Goal: Task Accomplishment & Management: Manage account settings

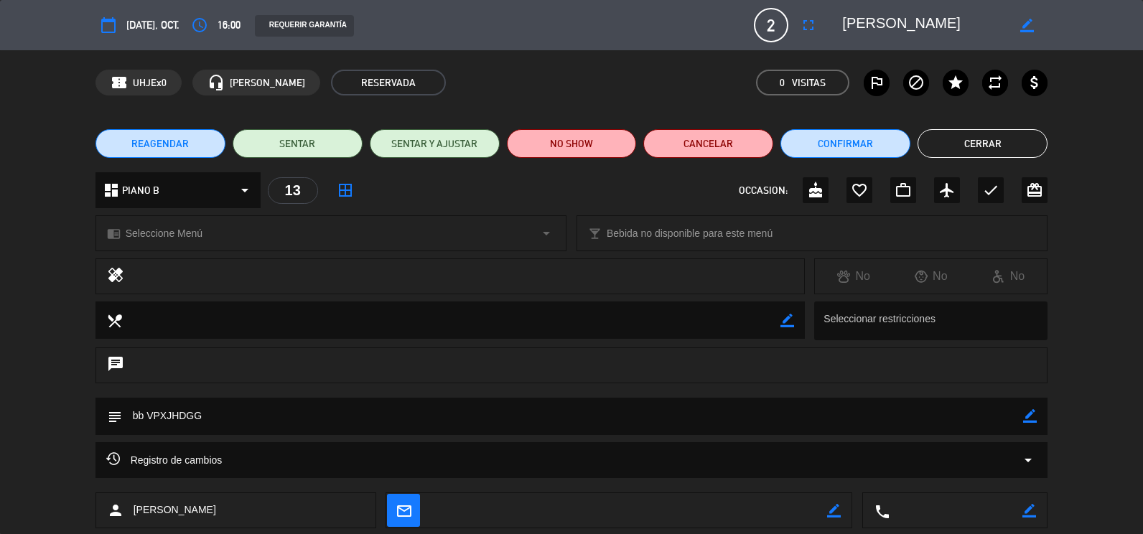
click at [977, 141] on button "Cerrar" at bounding box center [983, 143] width 130 height 29
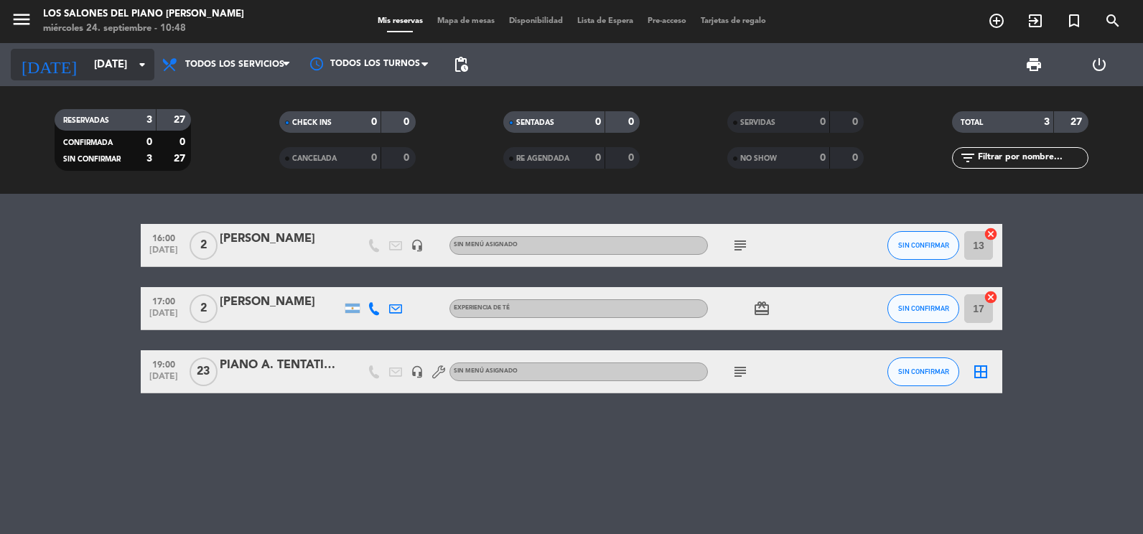
click at [39, 73] on icon "[DATE]" at bounding box center [49, 65] width 76 height 32
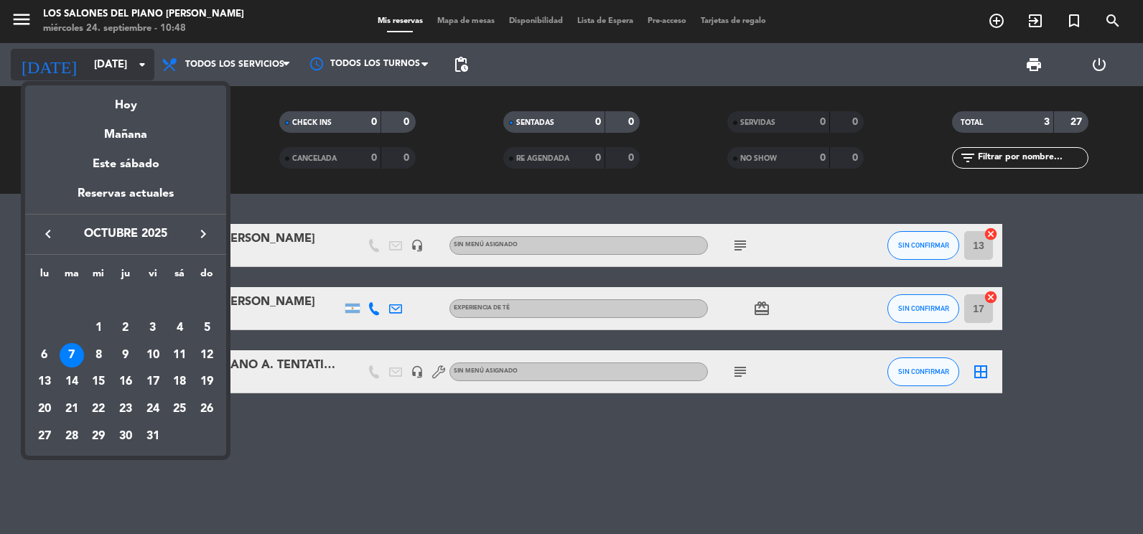
click at [112, 106] on div "Hoy" at bounding box center [125, 99] width 201 height 29
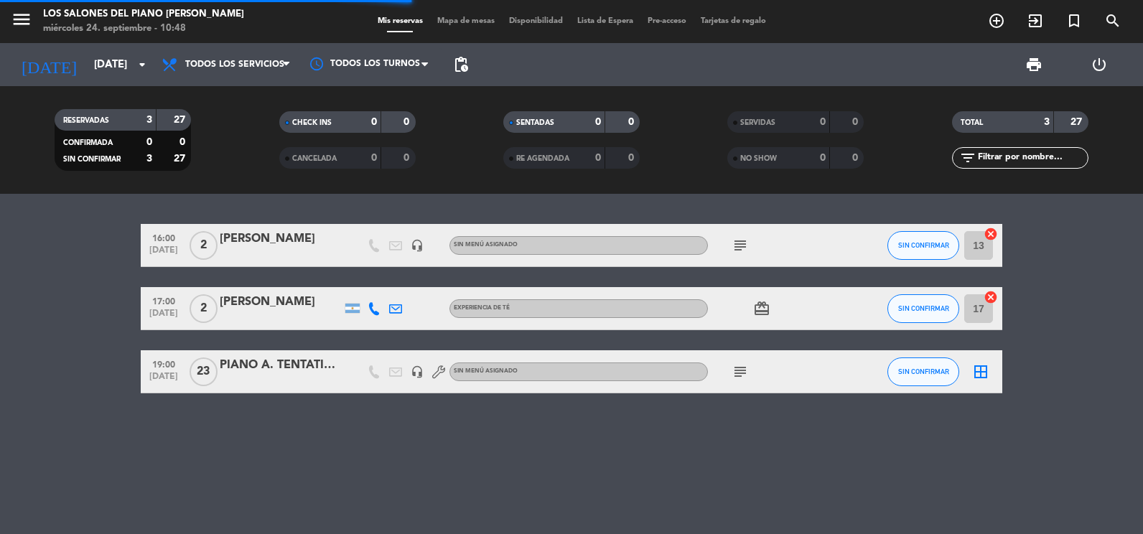
click at [30, 37] on span "menu" at bounding box center [27, 22] width 32 height 34
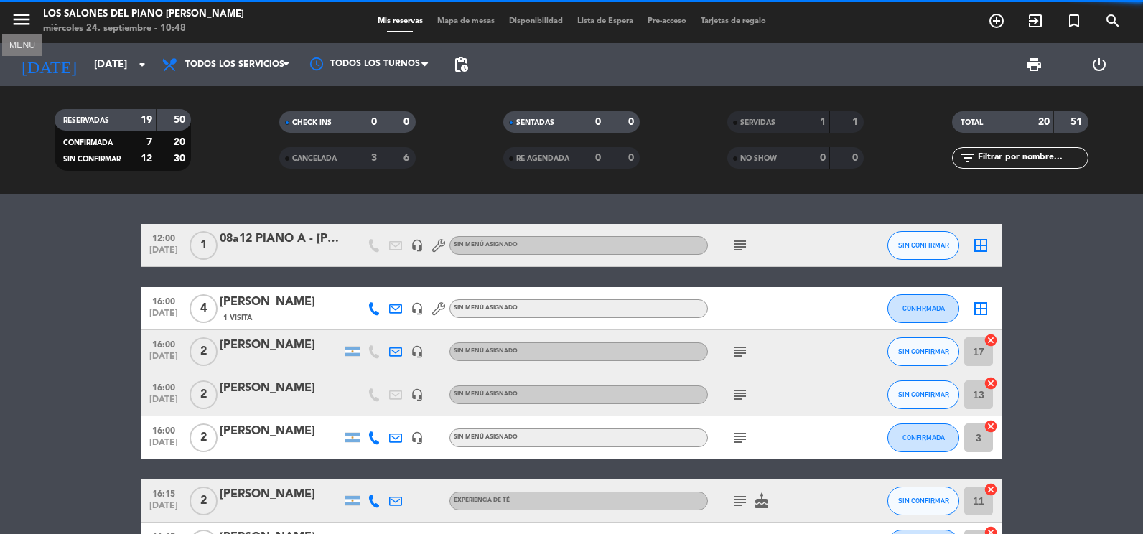
click at [27, 29] on icon "menu" at bounding box center [22, 20] width 22 height 22
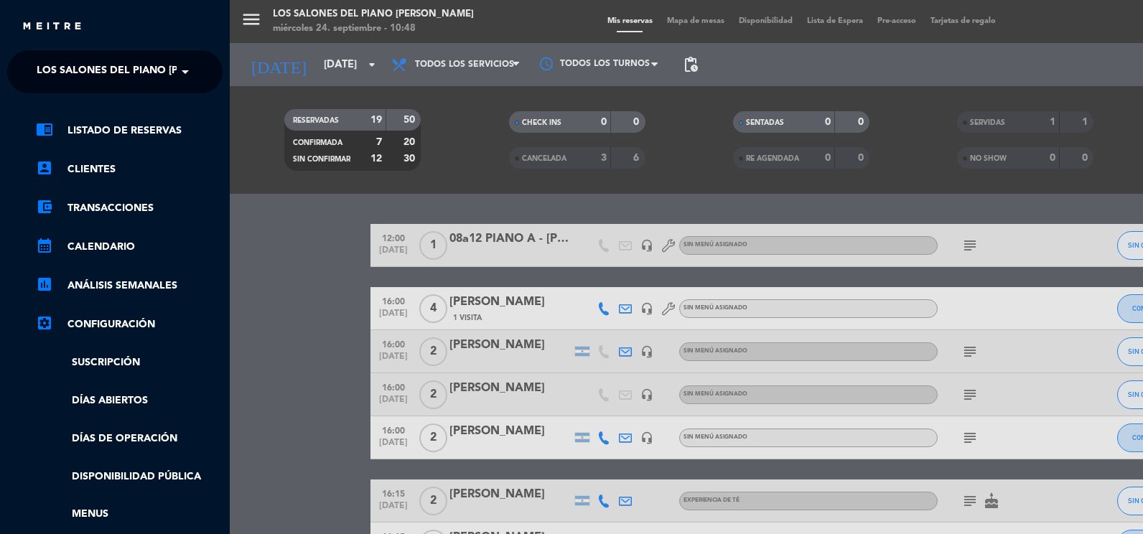
click at [77, 76] on span "Los Salones del Piano [PERSON_NAME]" at bounding box center [144, 72] width 215 height 30
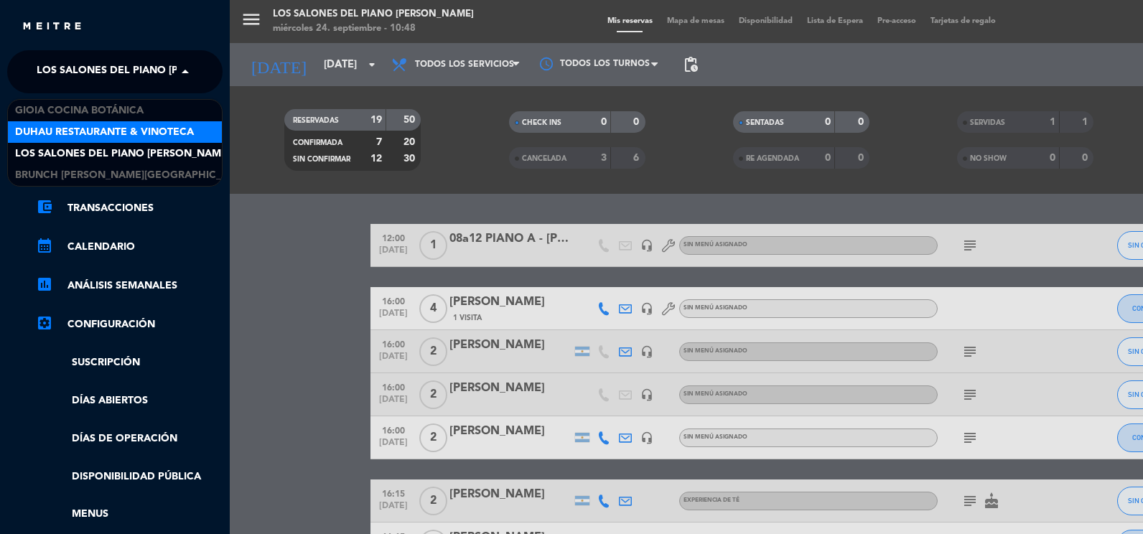
click at [84, 124] on span "Duhau Restaurante & Vinoteca" at bounding box center [104, 132] width 179 height 17
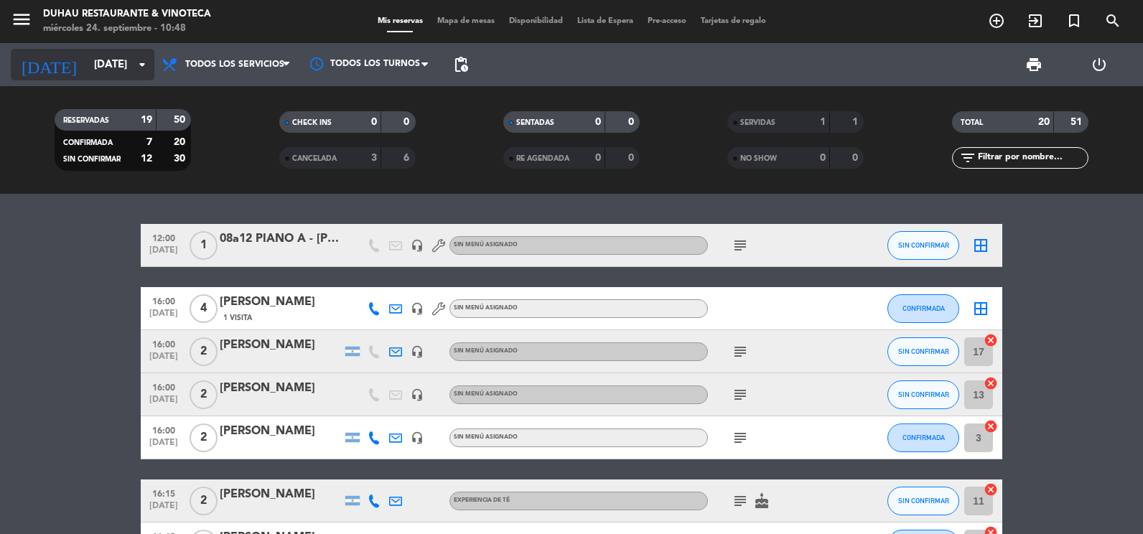
click at [106, 62] on input "[DATE]" at bounding box center [156, 65] width 138 height 27
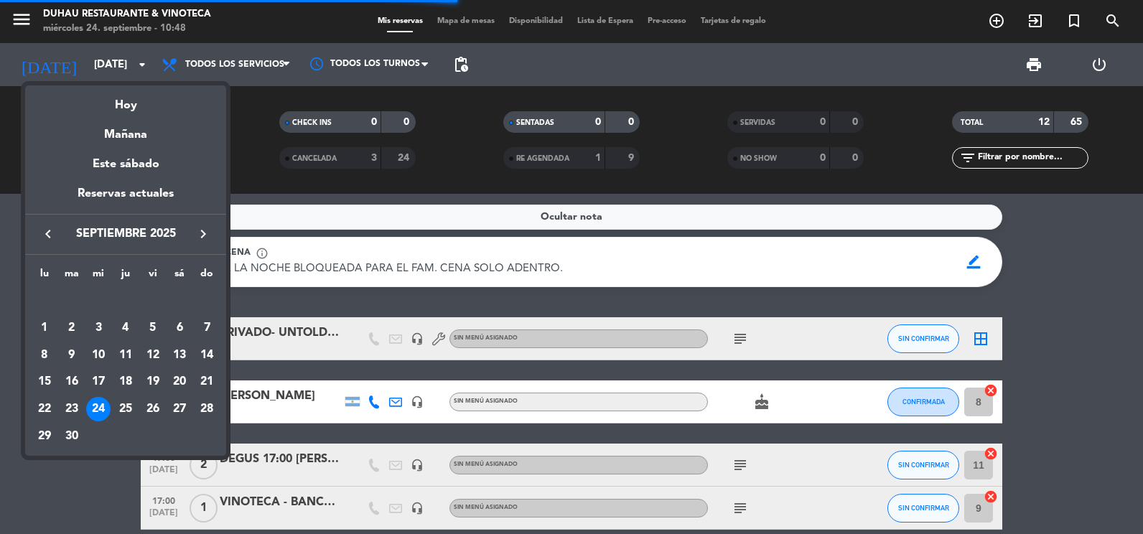
click at [237, 123] on div at bounding box center [571, 267] width 1143 height 534
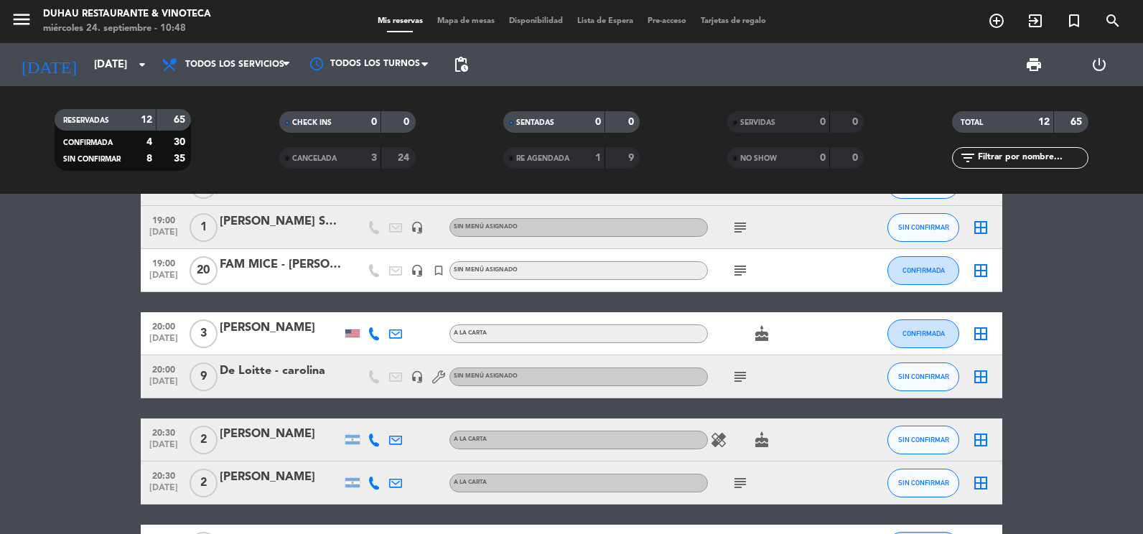
scroll to position [431, 0]
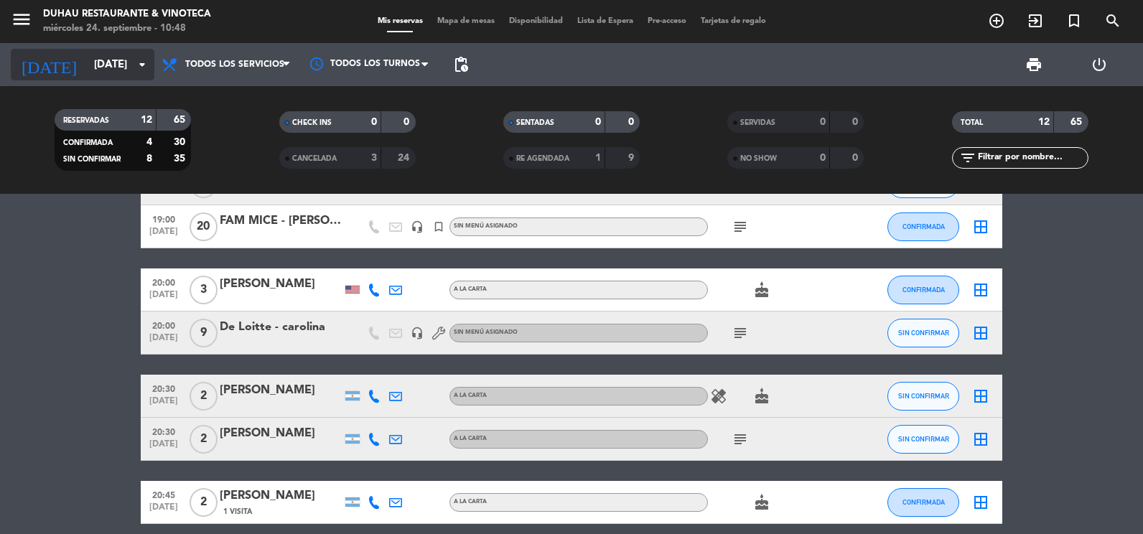
click at [134, 72] on icon "arrow_drop_down" at bounding box center [142, 64] width 17 height 17
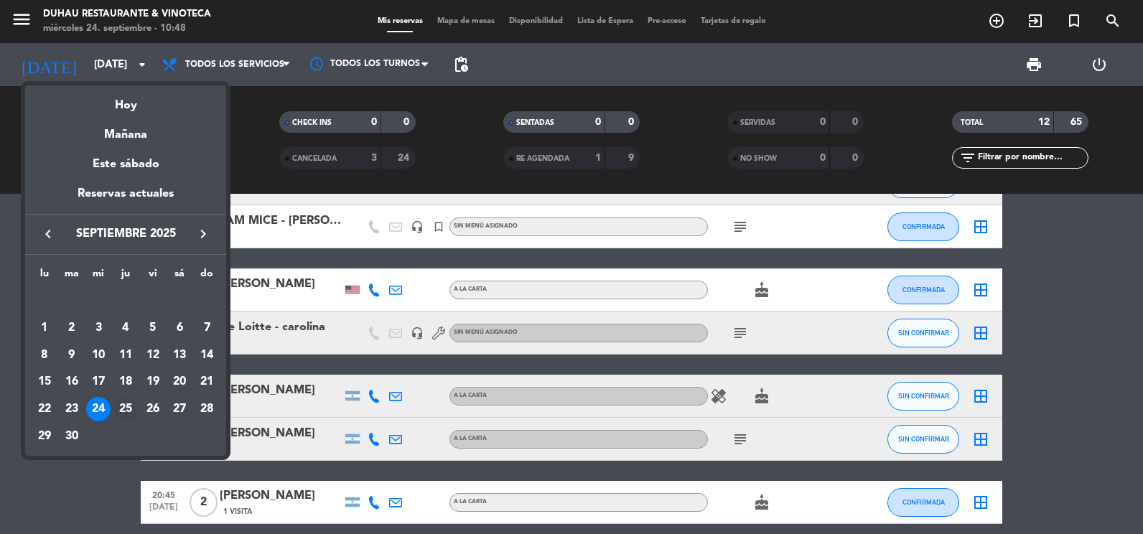
click at [118, 403] on div "25" at bounding box center [125, 409] width 24 height 24
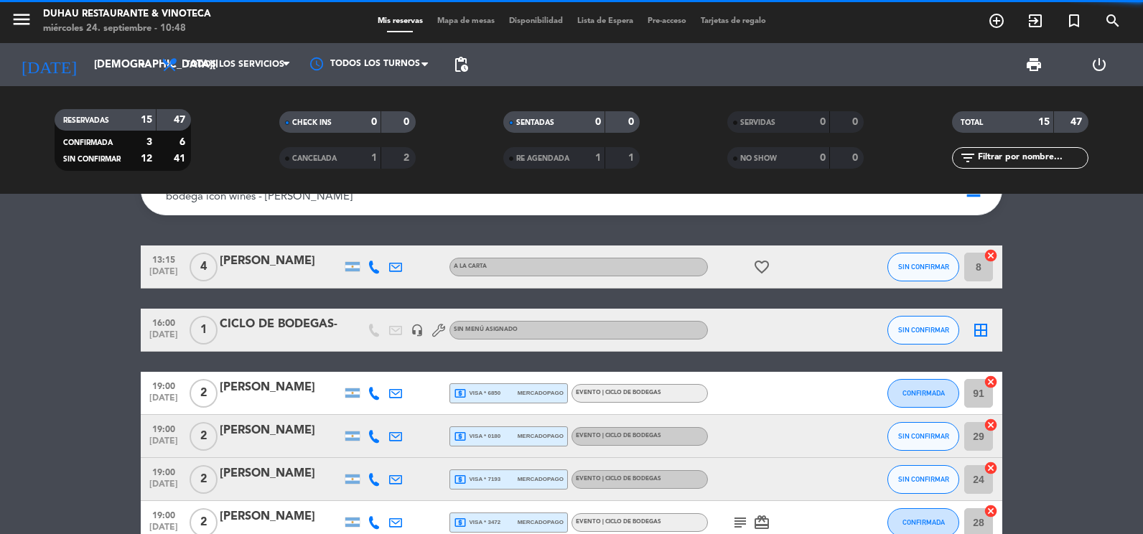
scroll to position [0, 0]
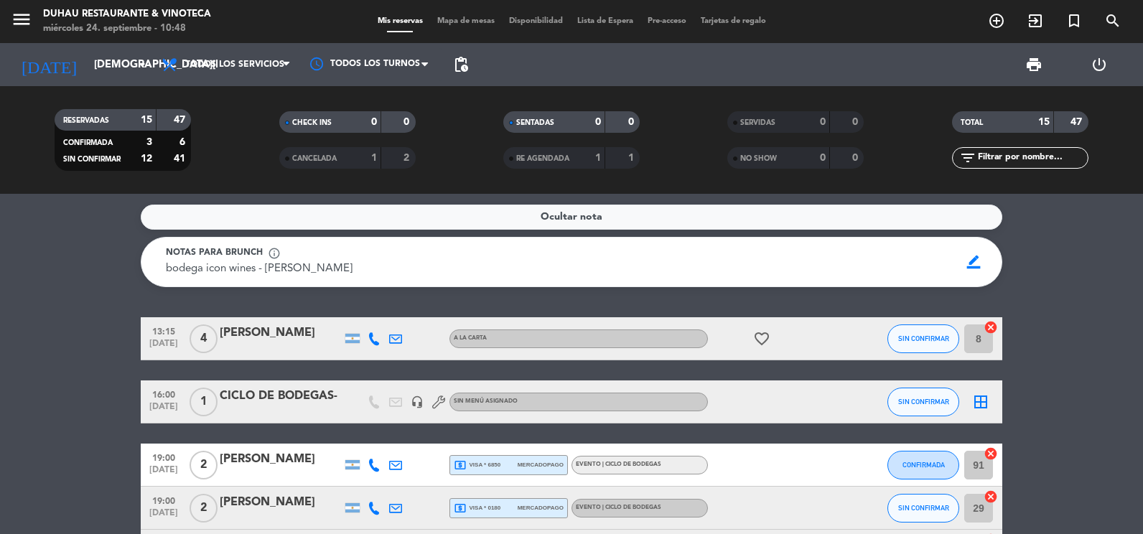
click at [767, 337] on icon "favorite_border" at bounding box center [761, 338] width 17 height 17
click at [78, 314] on div "Ocultar nota Notas para brunch info_outline bodega icon wines - [PERSON_NAME] b…" at bounding box center [571, 364] width 1143 height 340
click at [98, 68] on input "[DEMOGRAPHIC_DATA][DATE]" at bounding box center [156, 65] width 138 height 27
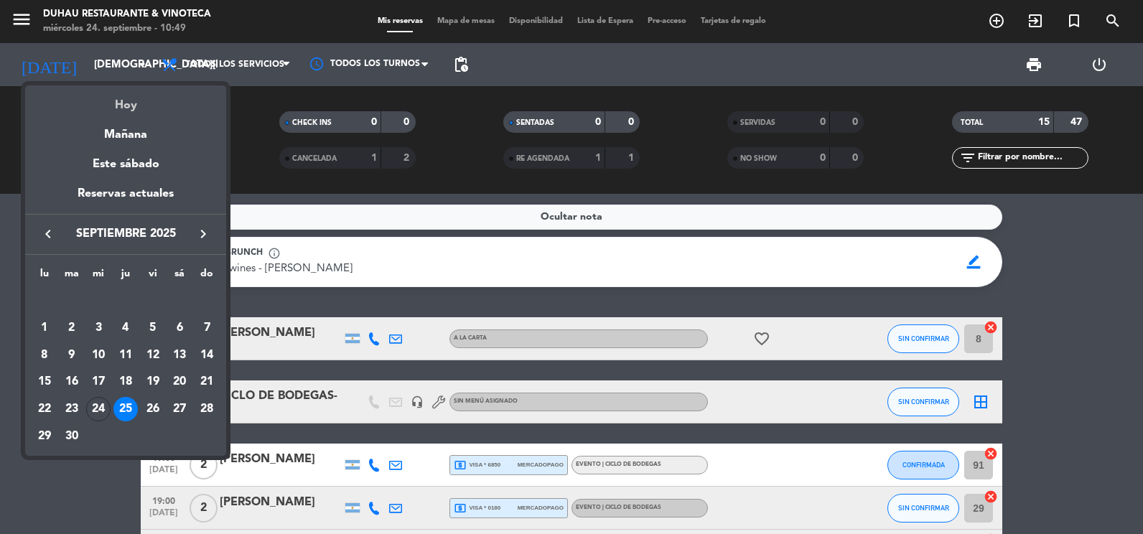
click at [108, 109] on div "Hoy" at bounding box center [125, 99] width 201 height 29
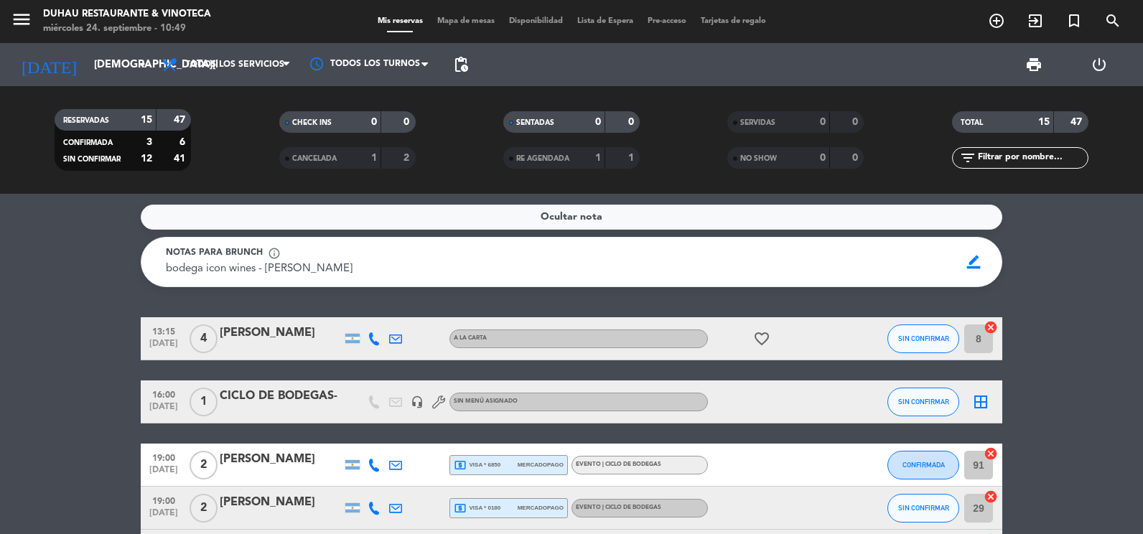
type input "[DATE]"
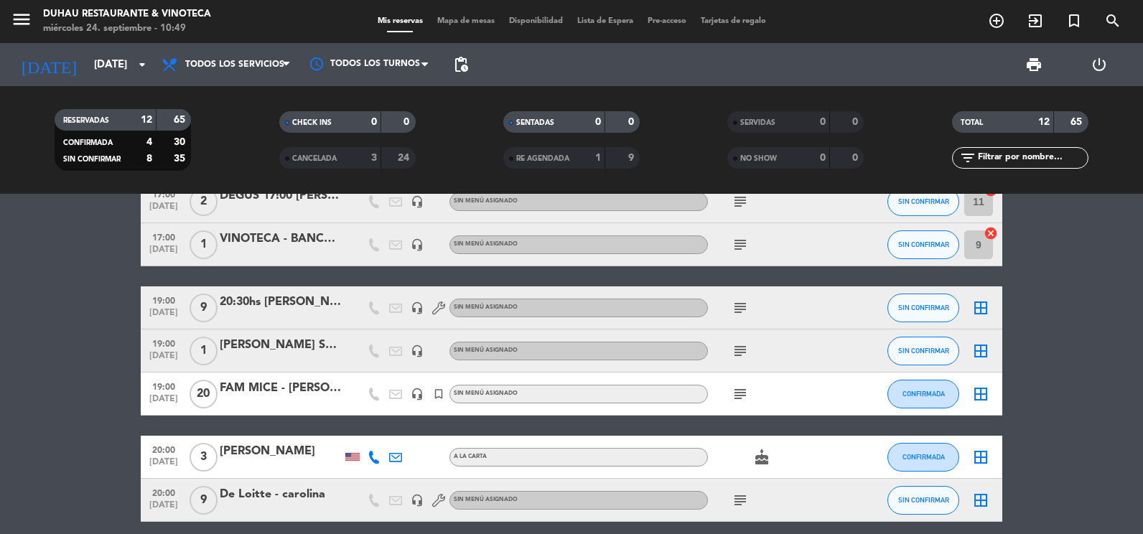
scroll to position [287, 0]
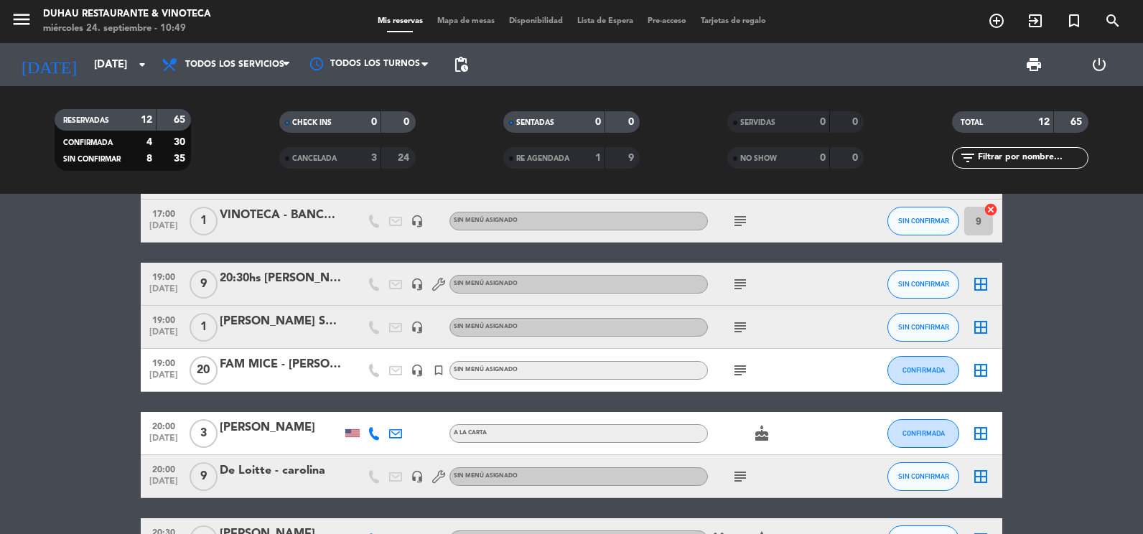
click at [385, 436] on div at bounding box center [396, 433] width 22 height 42
click at [389, 436] on div at bounding box center [396, 433] width 22 height 42
click at [394, 436] on icon at bounding box center [395, 433] width 13 height 13
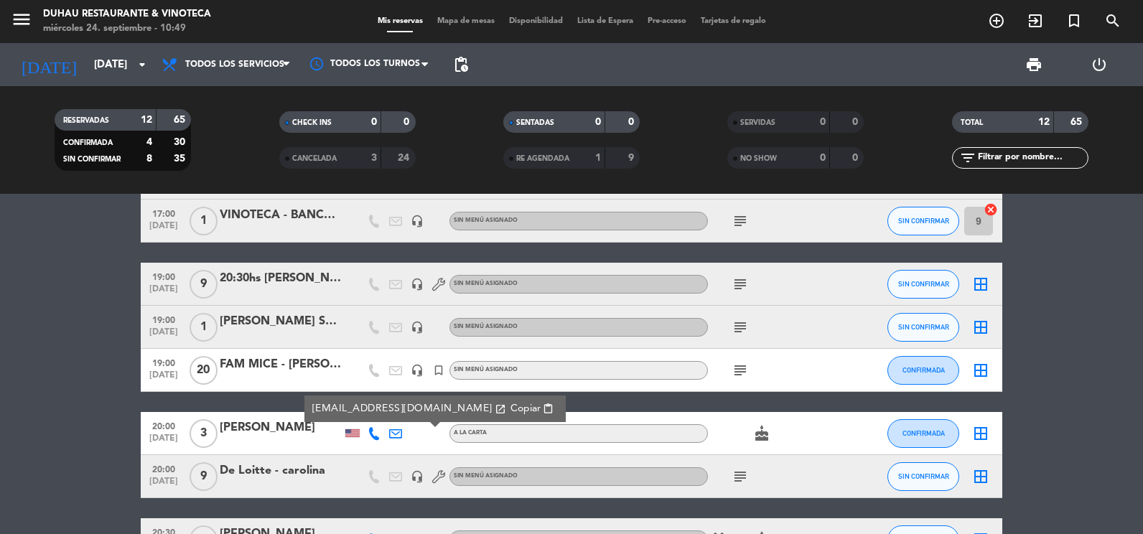
click at [369, 436] on div at bounding box center [374, 433] width 22 height 42
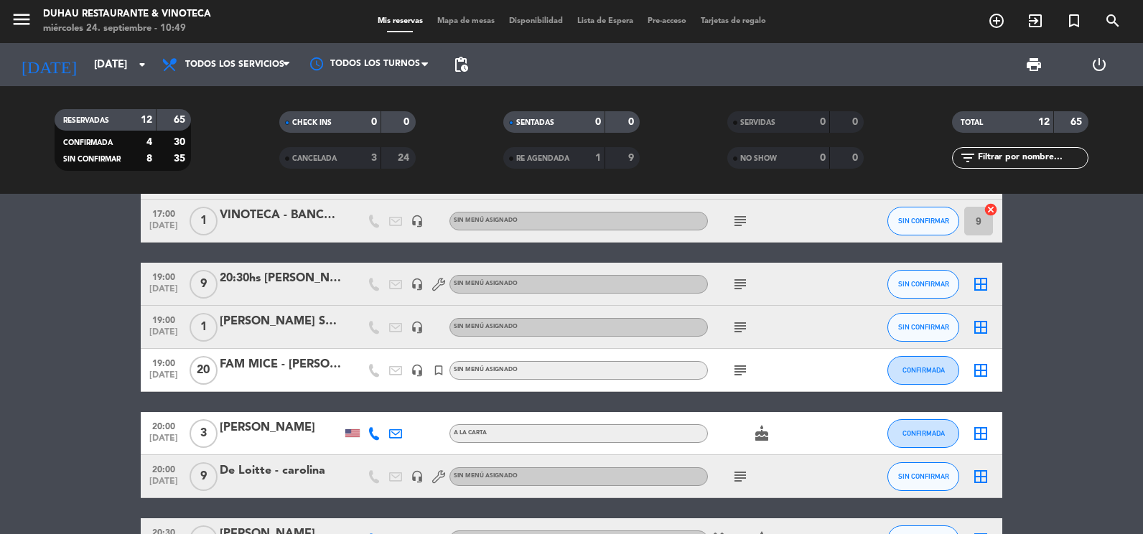
click at [373, 436] on icon at bounding box center [374, 433] width 13 height 13
click at [406, 434] on div at bounding box center [396, 433] width 22 height 42
click at [400, 431] on icon at bounding box center [395, 433] width 13 height 13
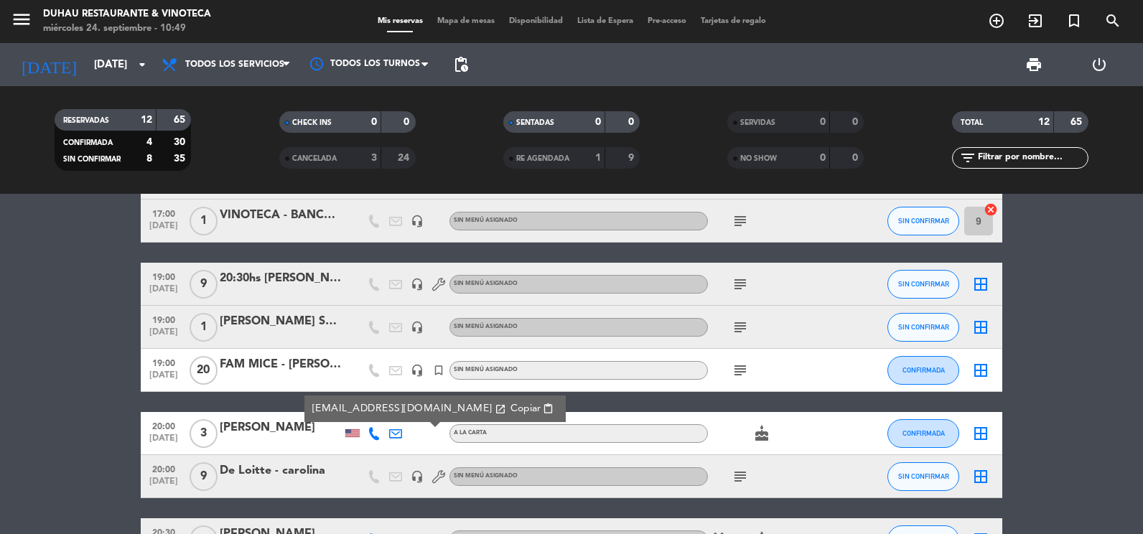
click at [543, 411] on span "content_paste" at bounding box center [548, 408] width 11 height 11
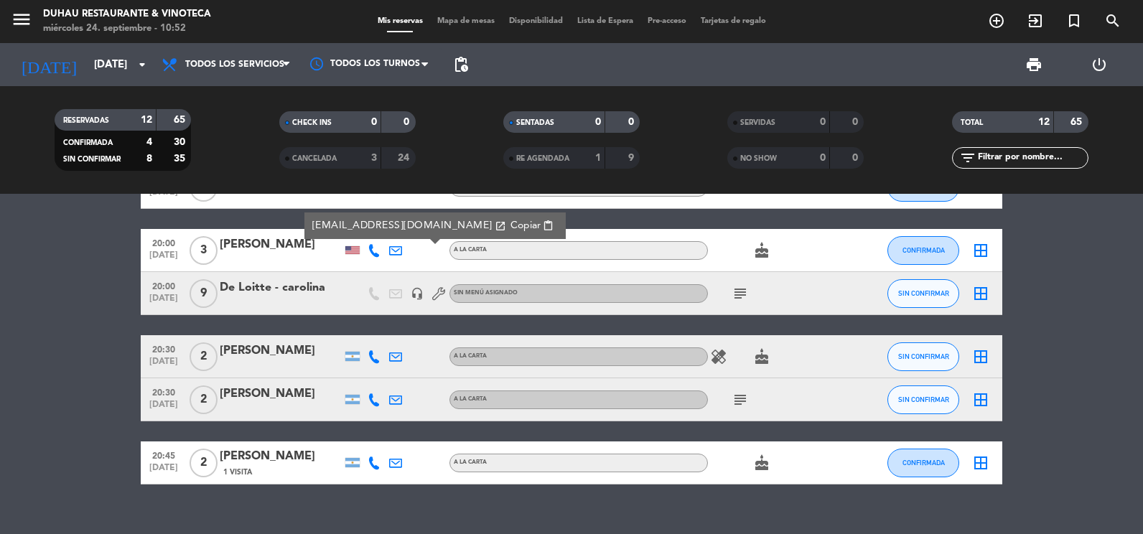
scroll to position [493, 0]
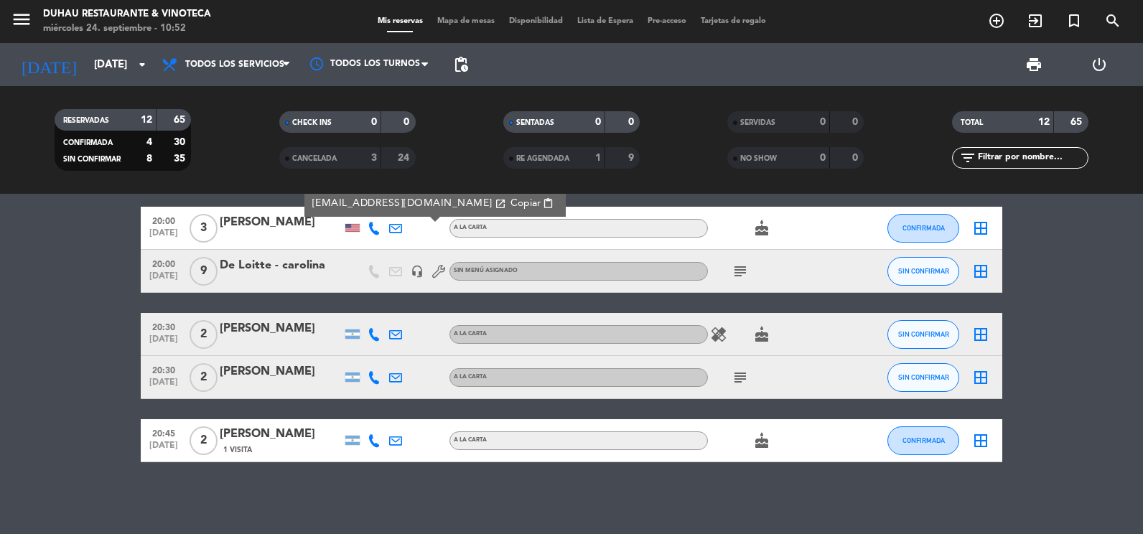
click at [719, 327] on icon "healing" at bounding box center [718, 334] width 17 height 17
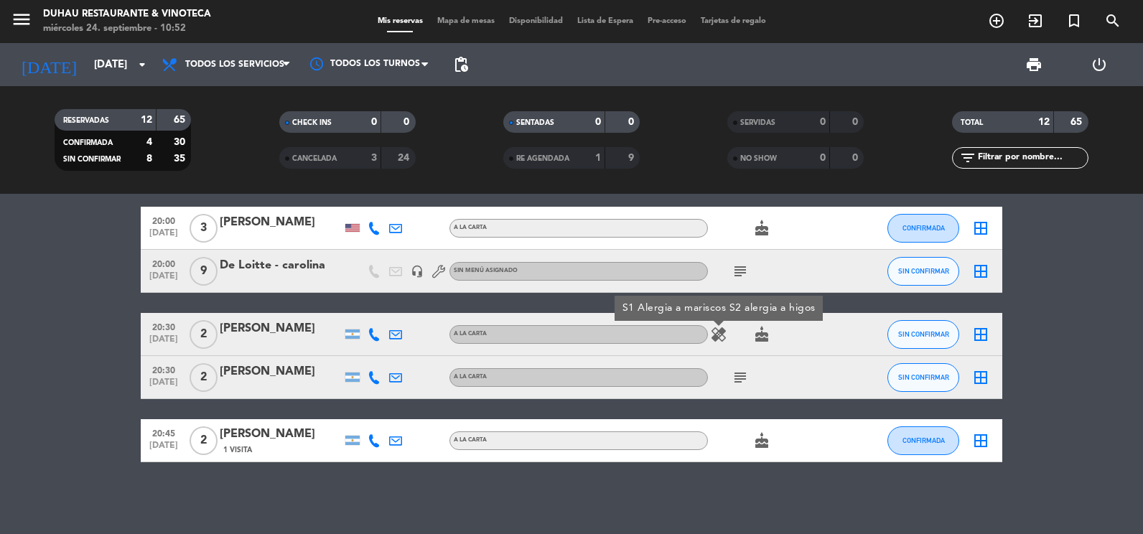
click at [766, 335] on icon "cake" at bounding box center [761, 334] width 17 height 17
click at [401, 337] on icon at bounding box center [395, 334] width 13 height 13
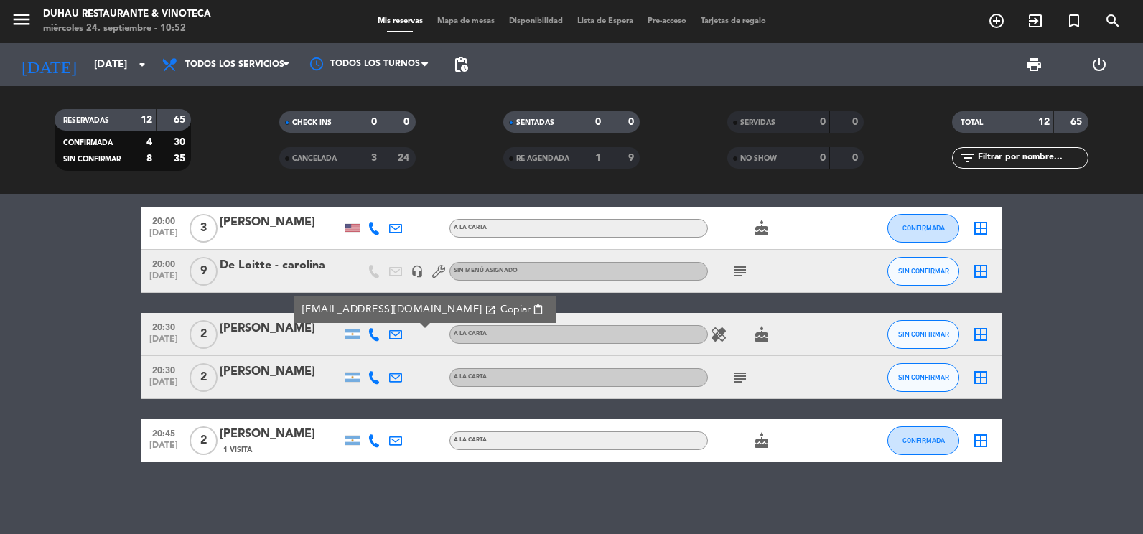
click at [379, 337] on icon at bounding box center [374, 334] width 13 height 13
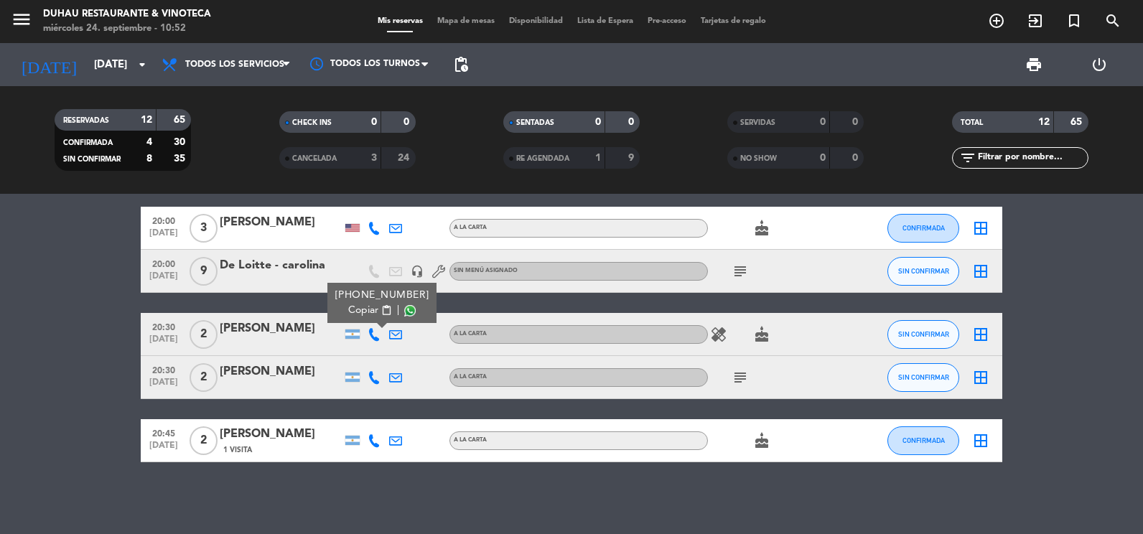
click at [402, 336] on div at bounding box center [396, 334] width 22 height 42
click at [401, 335] on icon at bounding box center [395, 334] width 13 height 13
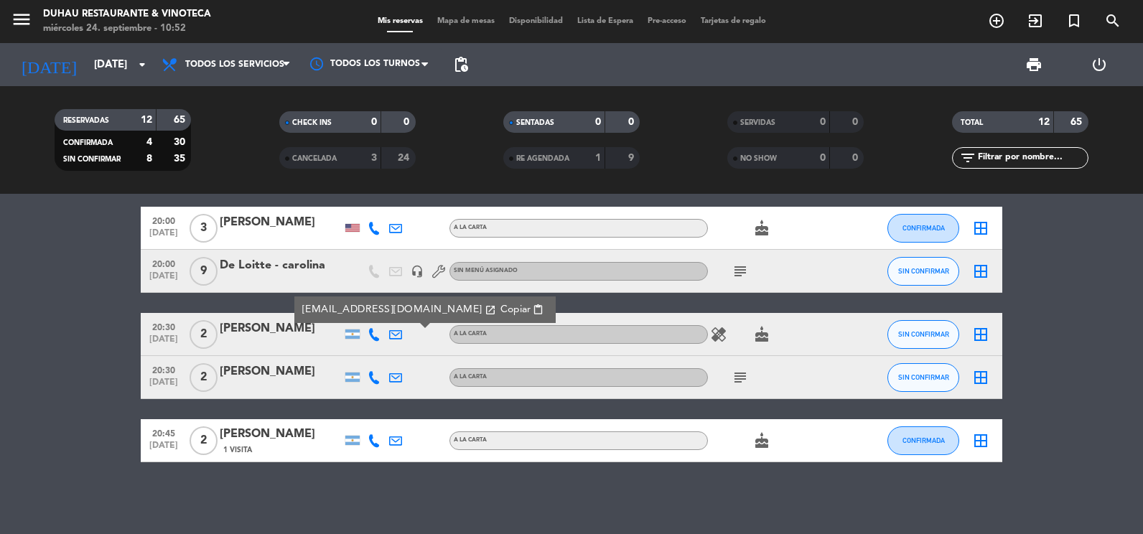
click at [500, 312] on span "Copiar" at bounding box center [515, 309] width 30 height 15
click at [421, 477] on div "Ocultar nota Notas para cena info_outline TERRRAZA A LA NOCHE BLOQUEADA PARA EL…" at bounding box center [571, 364] width 1143 height 340
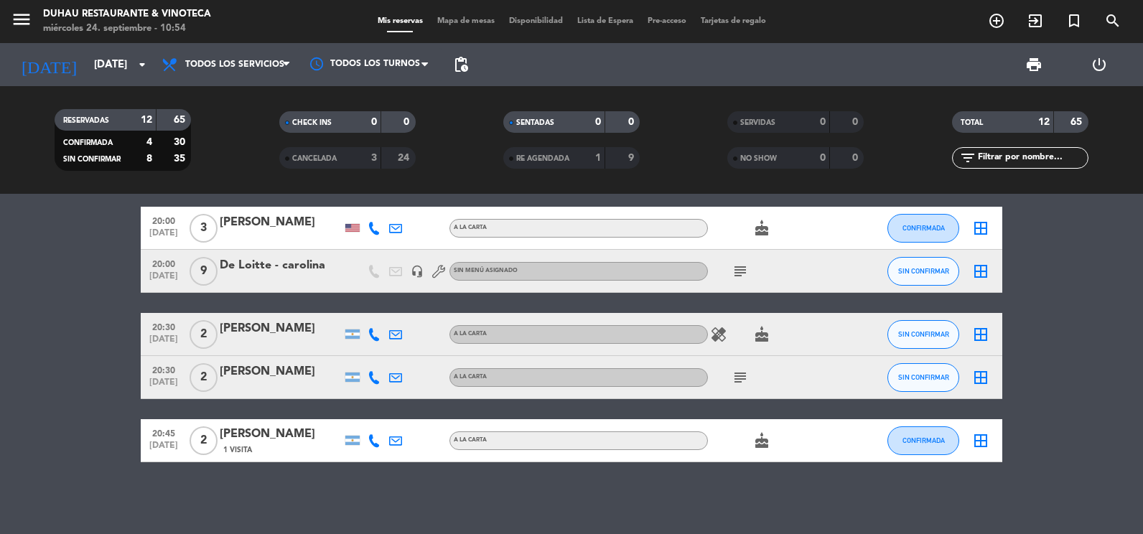
click at [401, 377] on icon at bounding box center [395, 377] width 13 height 13
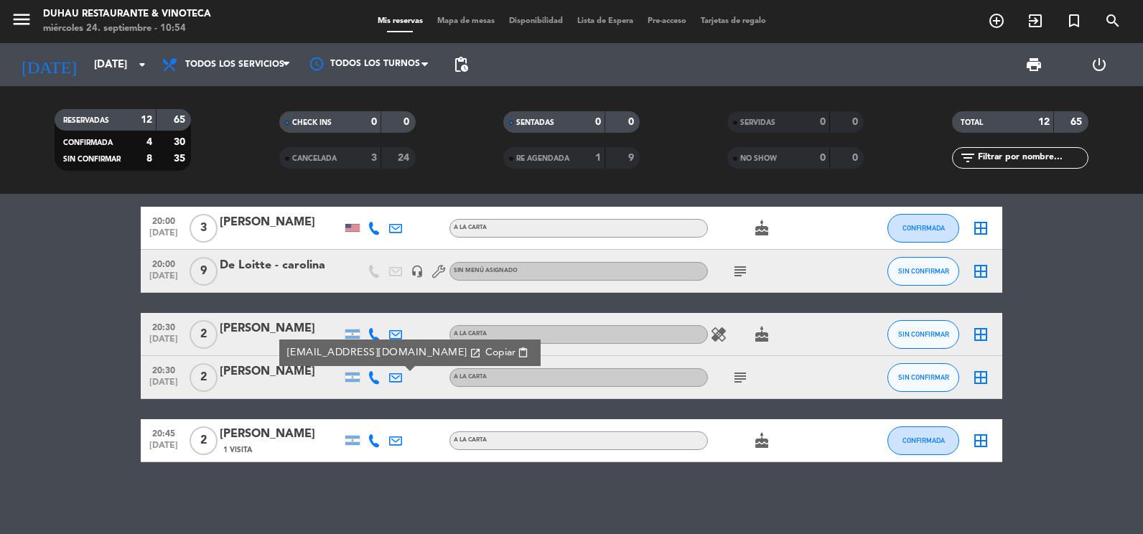
click at [518, 352] on span "content_paste" at bounding box center [523, 352] width 11 height 11
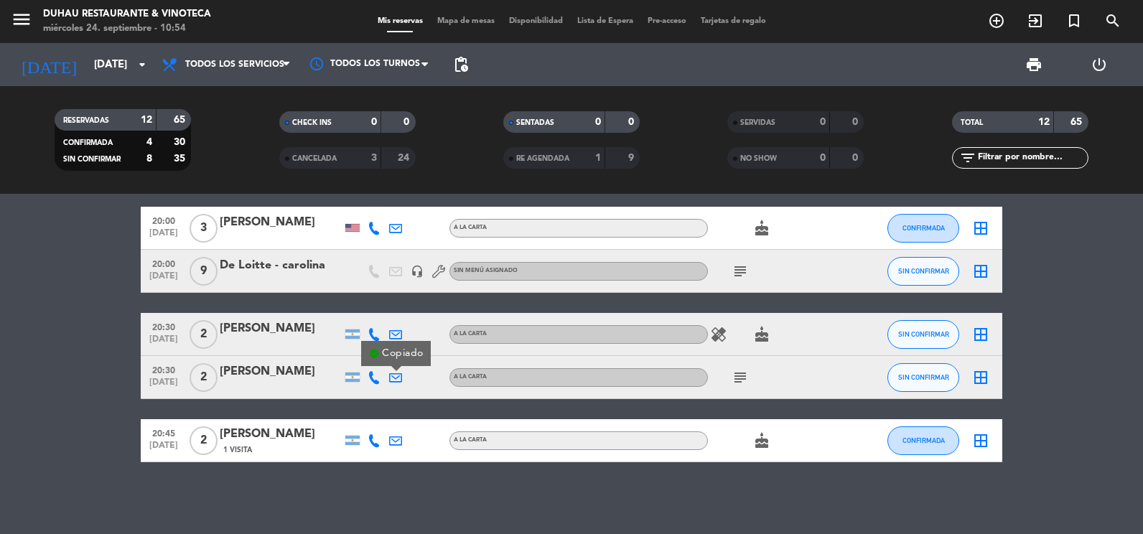
click at [742, 379] on icon "subject" at bounding box center [740, 377] width 17 height 17
drag, startPoint x: 435, startPoint y: 469, endPoint x: 775, endPoint y: 411, distance: 344.4
click at [439, 468] on div "Ocultar nota Notas para cena info_outline TERRRAZA A LA NOCHE BLOQUEADA PARA EL…" at bounding box center [571, 364] width 1143 height 340
click at [760, 440] on icon "cake" at bounding box center [761, 440] width 17 height 17
click at [400, 442] on icon at bounding box center [395, 440] width 13 height 13
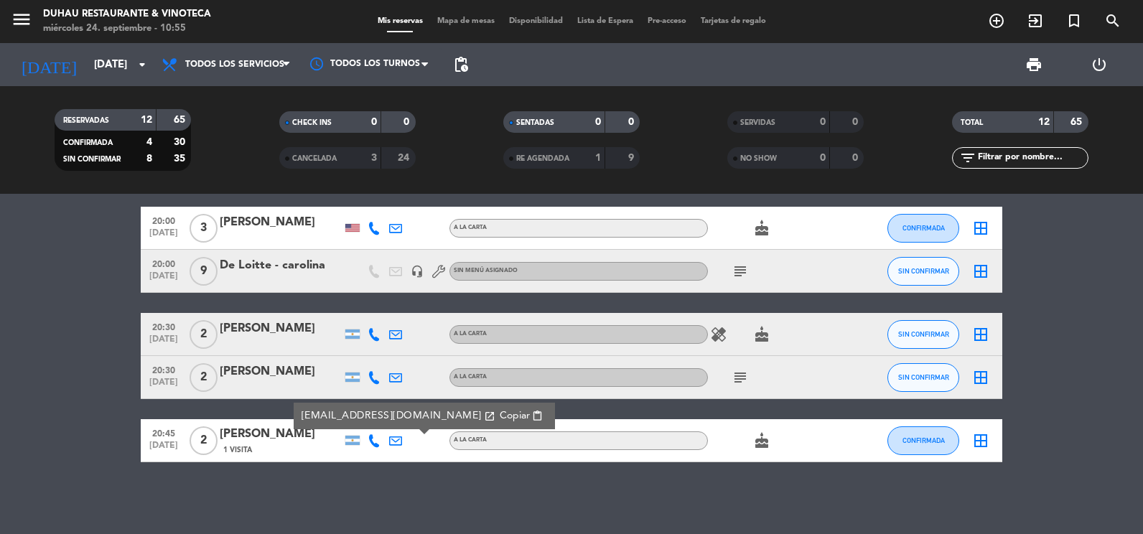
click at [500, 419] on span "Copiar" at bounding box center [515, 416] width 30 height 15
drag, startPoint x: 437, startPoint y: 500, endPoint x: 522, endPoint y: 458, distance: 94.4
click at [439, 499] on div "Ocultar nota Notas para cena info_outline TERRRAZA A LA NOCHE BLOQUEADA PARA EL…" at bounding box center [571, 364] width 1143 height 340
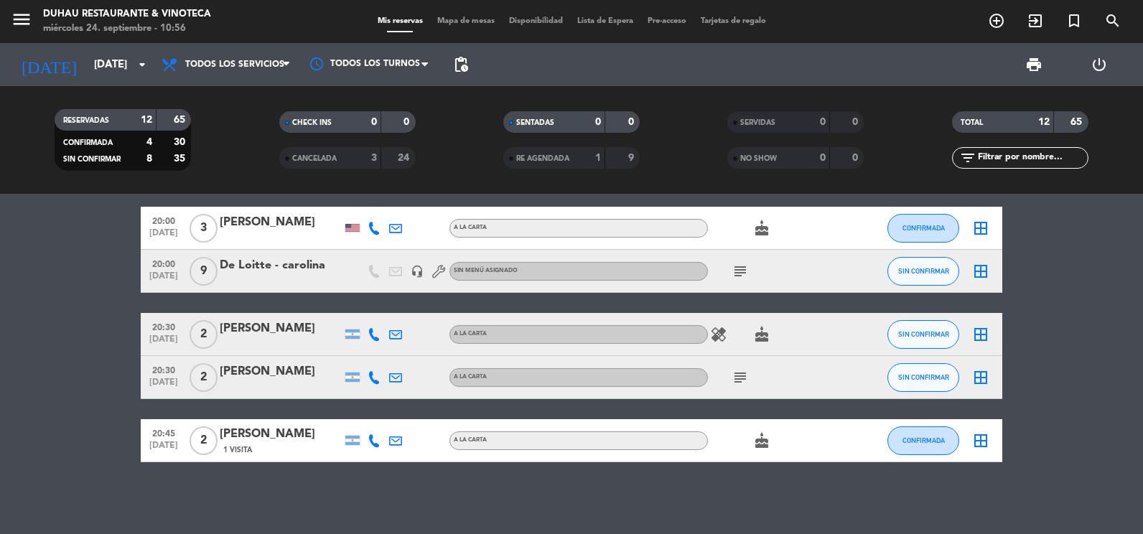
click at [742, 377] on icon "subject" at bounding box center [740, 377] width 17 height 17
click at [742, 271] on icon "subject" at bounding box center [740, 271] width 17 height 17
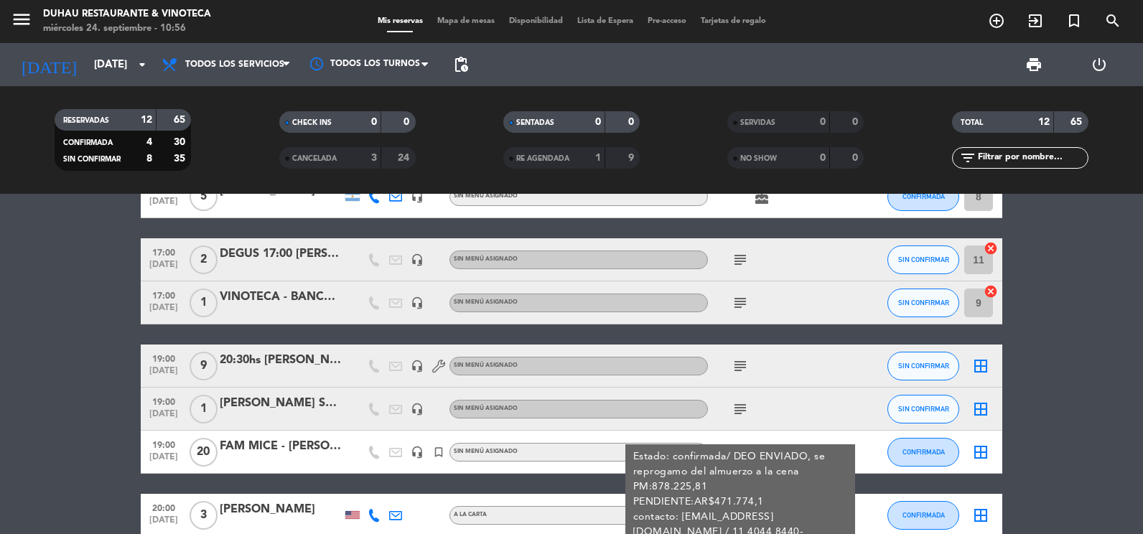
scroll to position [0, 0]
